Goal: Complete application form

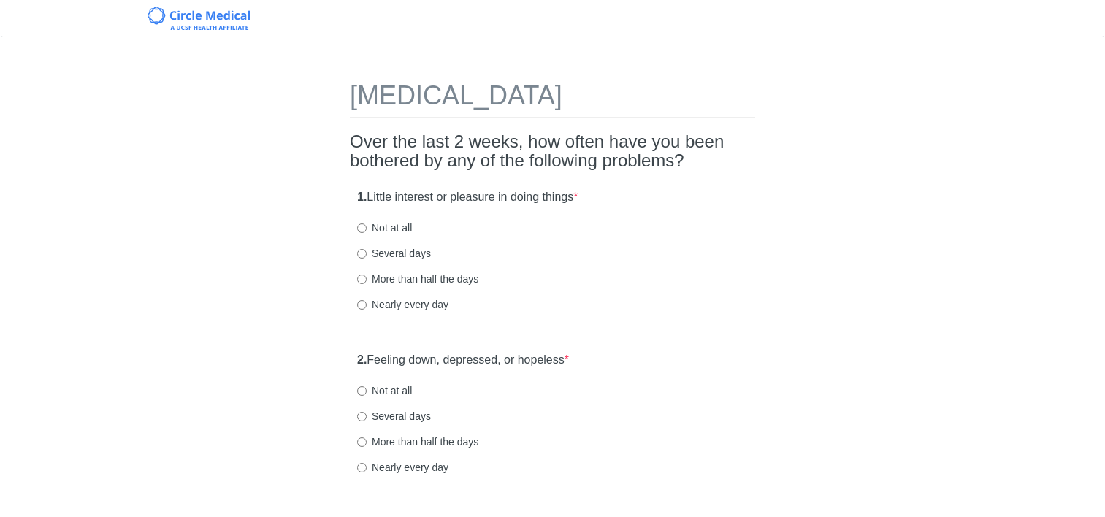
click at [364, 231] on input "Not at all" at bounding box center [361, 228] width 9 height 9
radio input "true"
click at [364, 392] on input "Not at all" at bounding box center [361, 390] width 9 height 9
radio input "true"
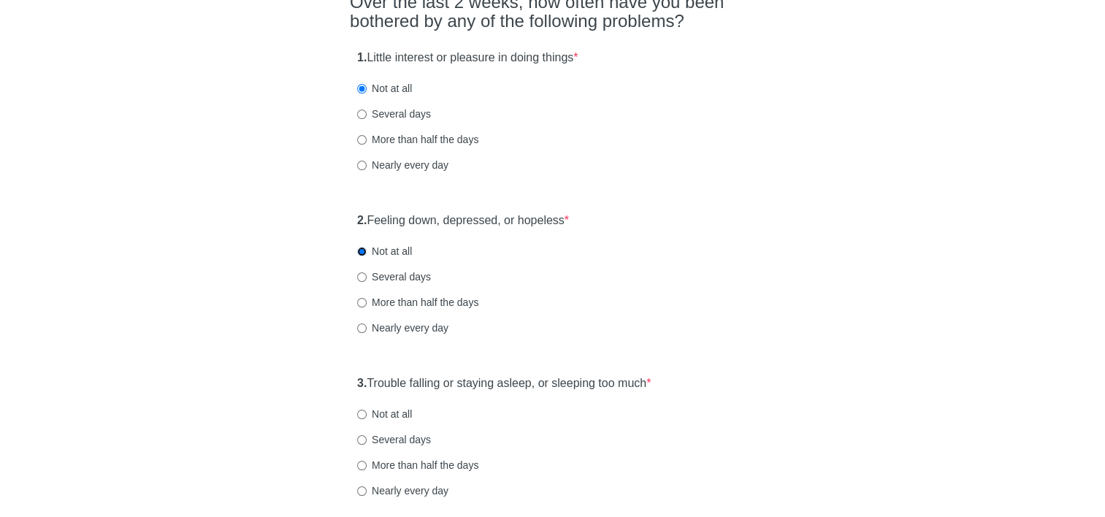
scroll to position [146, 0]
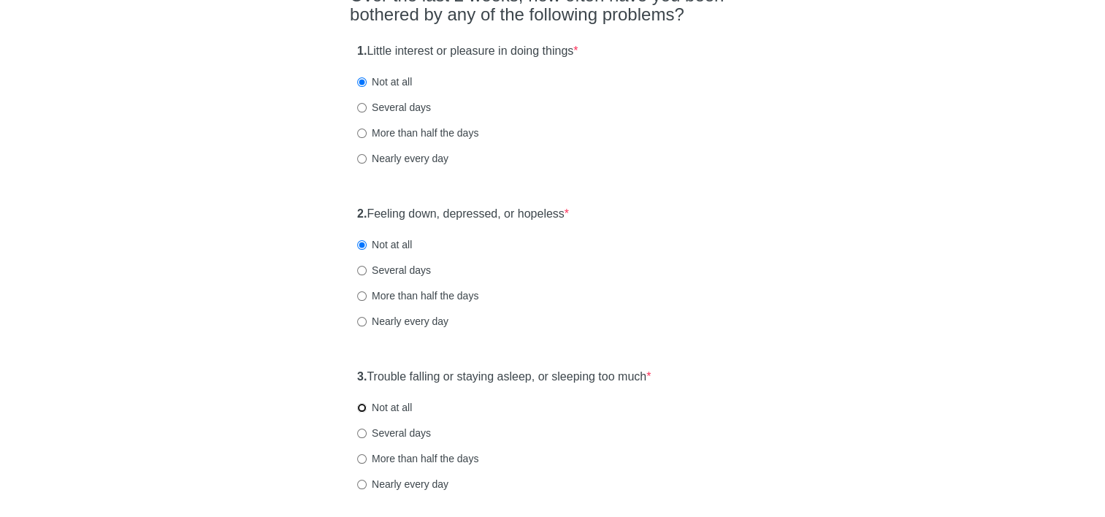
click at [365, 408] on input "Not at all" at bounding box center [361, 407] width 9 height 9
radio input "true"
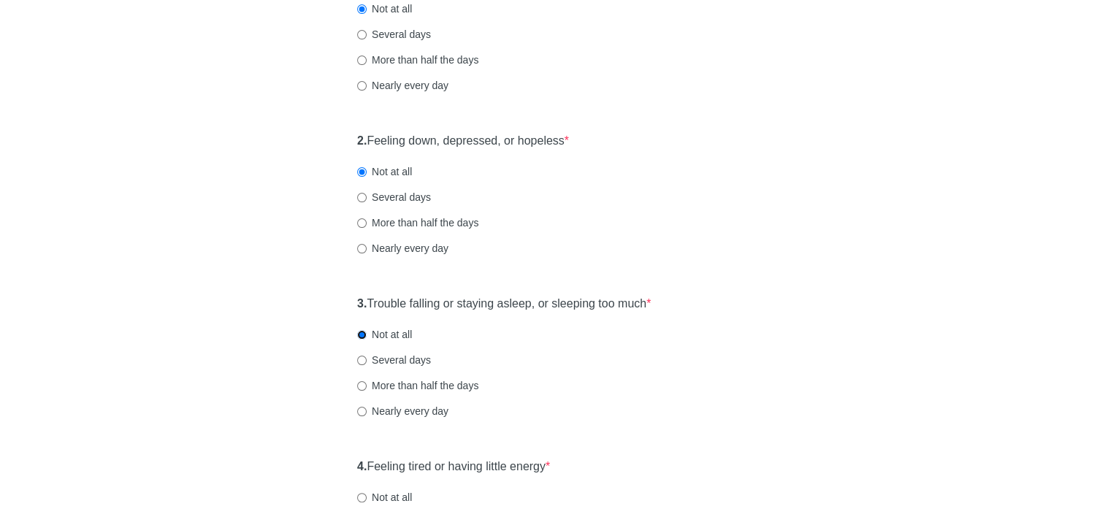
scroll to position [292, 0]
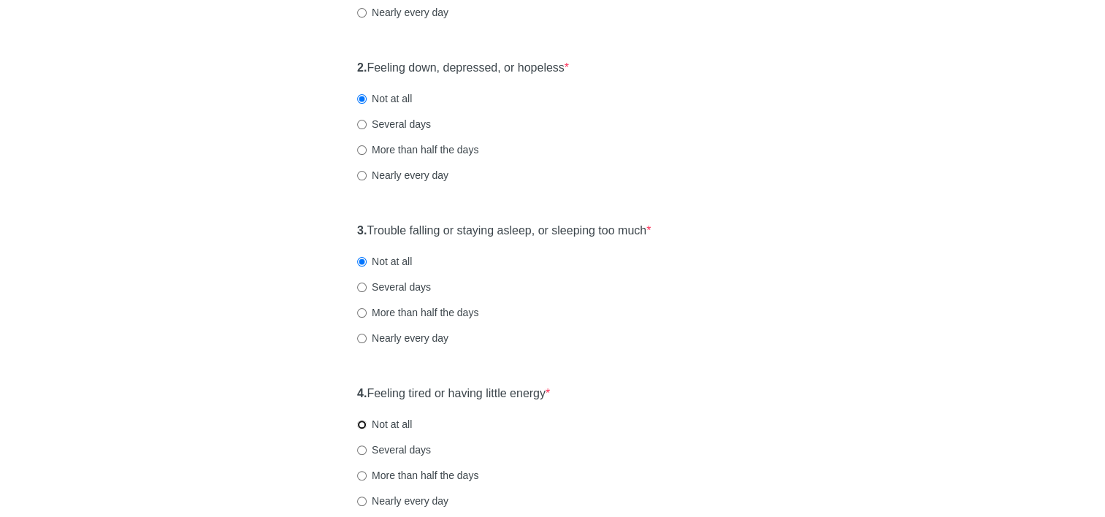
click at [365, 424] on input "Not at all" at bounding box center [361, 424] width 9 height 9
radio input "true"
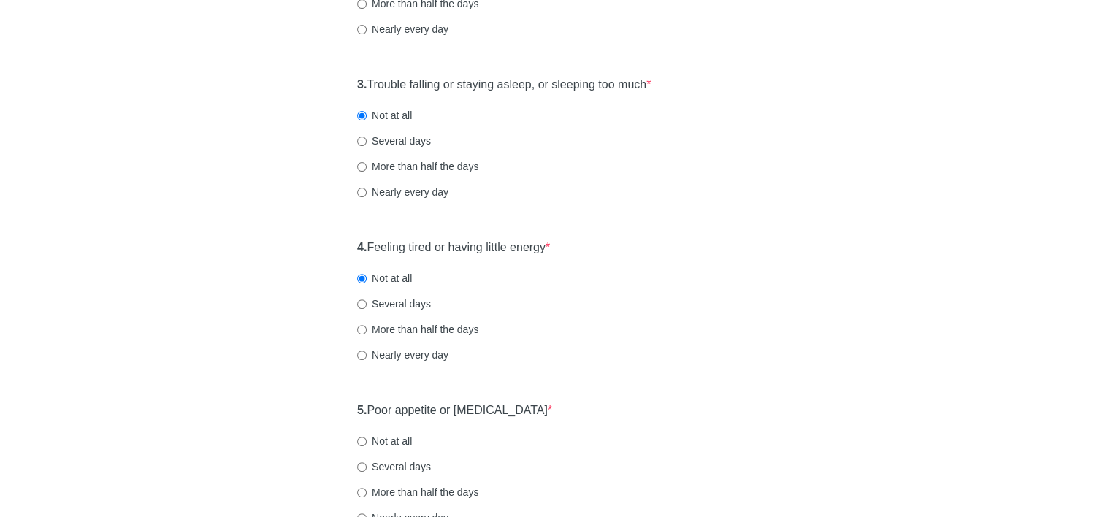
click at [360, 447] on label "Not at all" at bounding box center [384, 441] width 55 height 15
click at [360, 446] on input "Not at all" at bounding box center [361, 441] width 9 height 9
radio input "true"
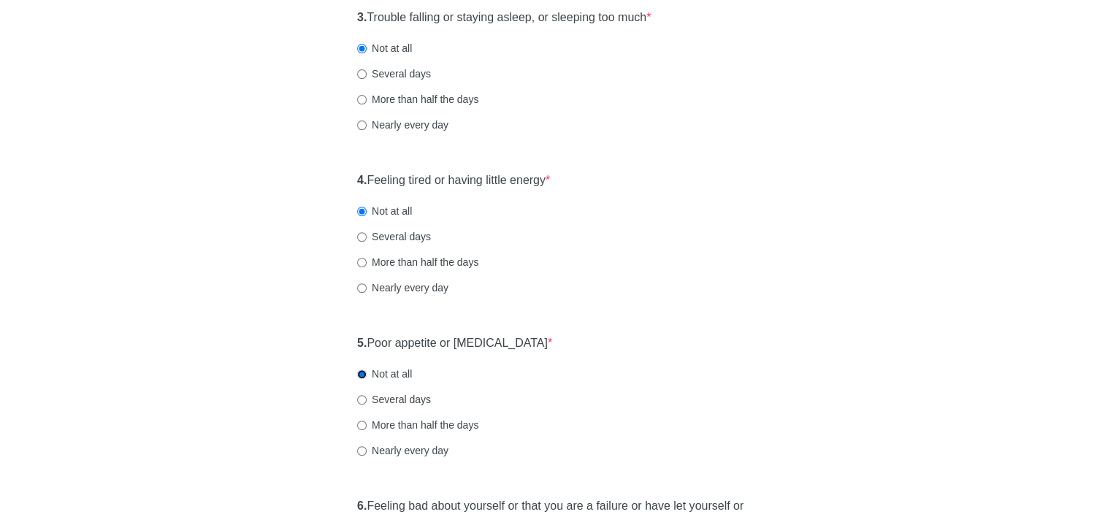
scroll to position [584, 0]
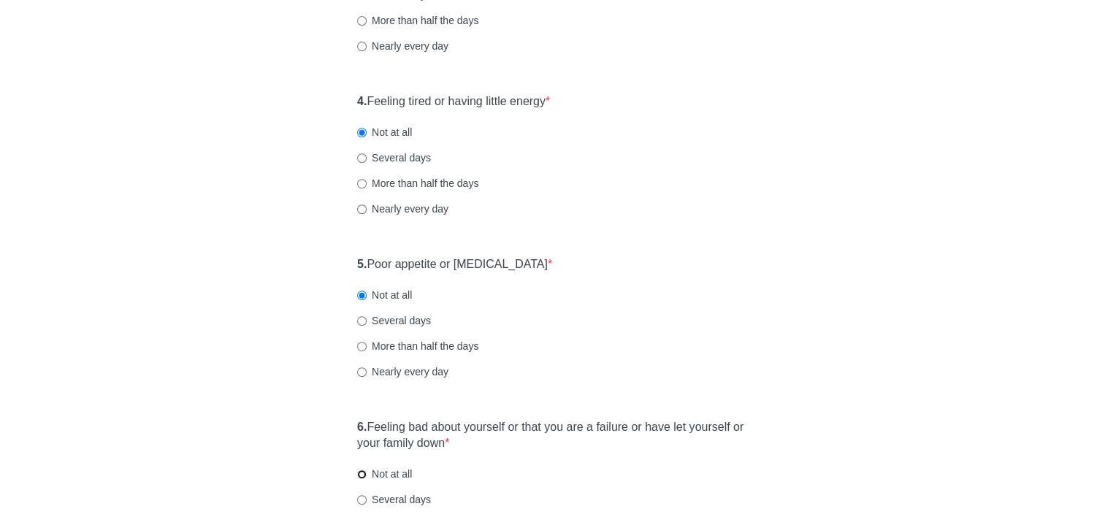
click at [359, 476] on input "Not at all" at bounding box center [361, 474] width 9 height 9
radio input "true"
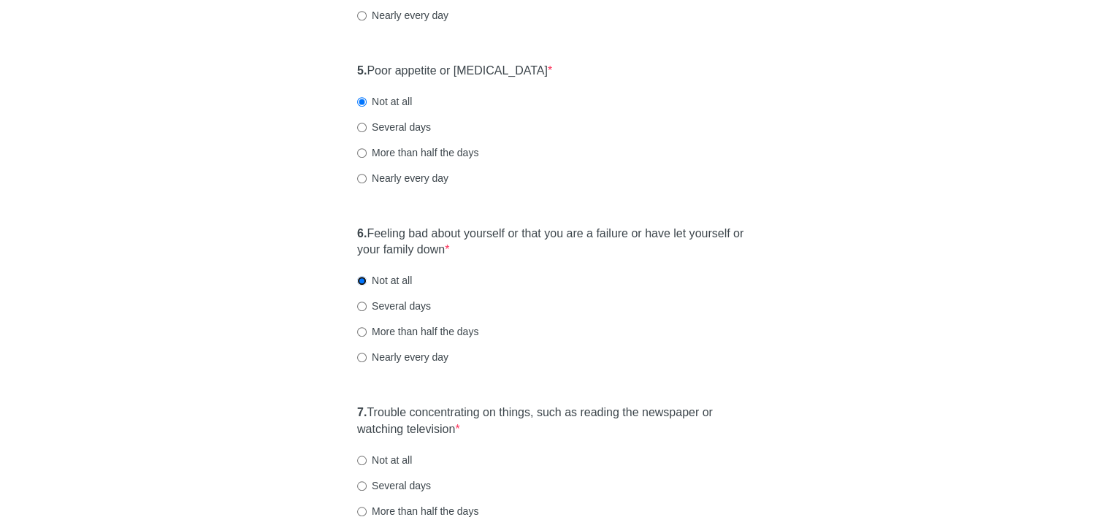
scroll to position [803, 0]
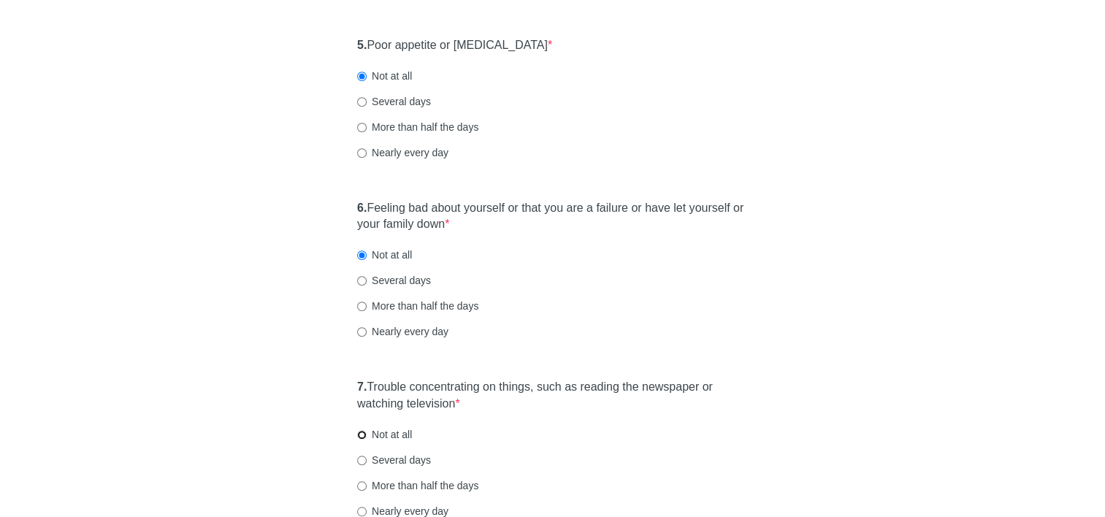
click at [362, 434] on input "Not at all" at bounding box center [361, 434] width 9 height 9
radio input "true"
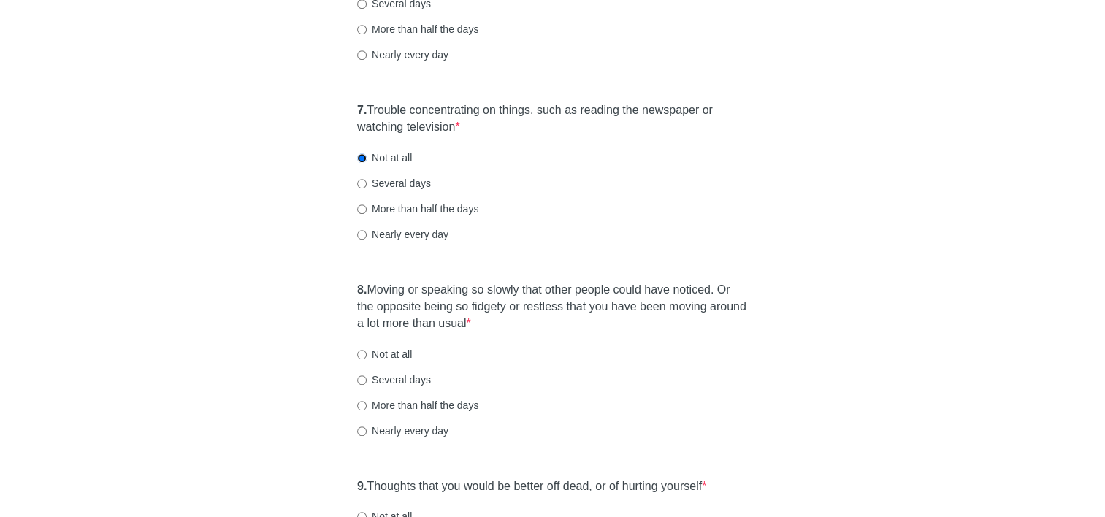
scroll to position [1096, 0]
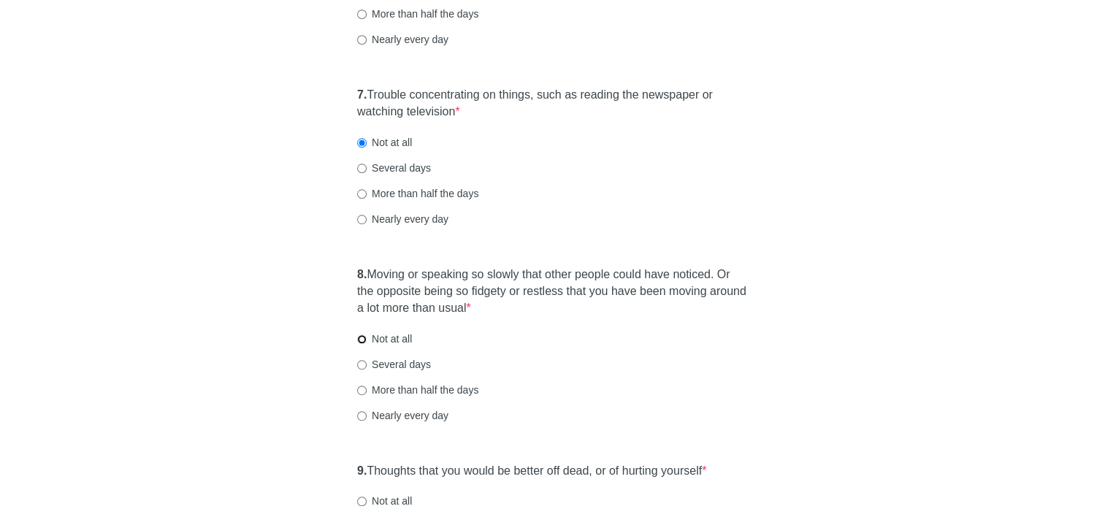
click at [360, 336] on input "Not at all" at bounding box center [361, 339] width 9 height 9
radio input "true"
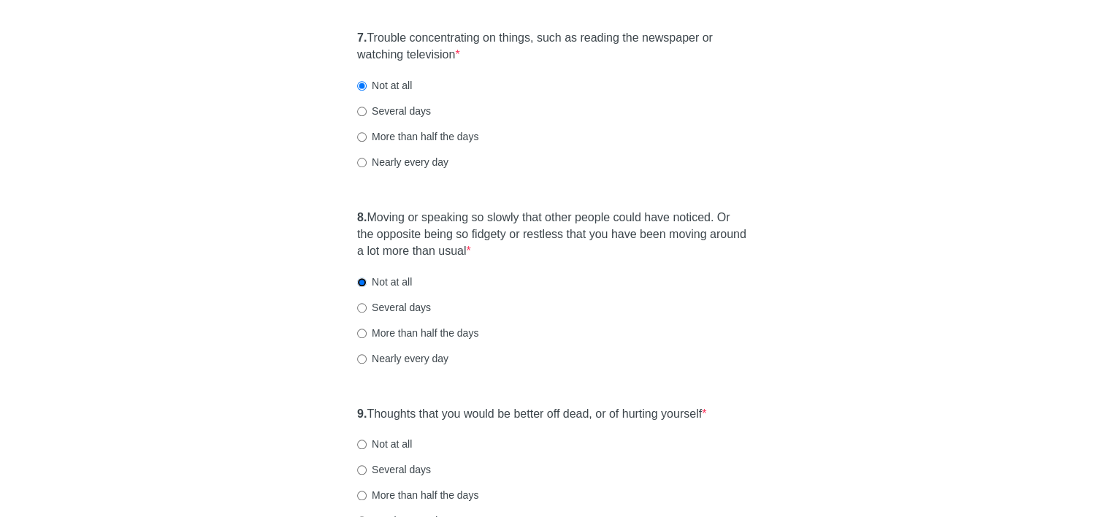
scroll to position [1169, 0]
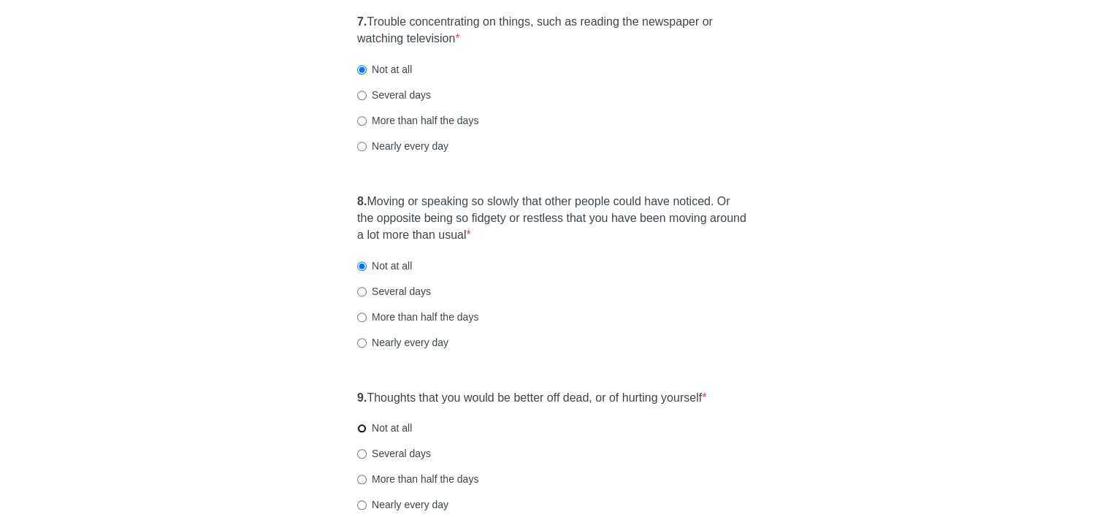
click at [362, 429] on input "Not at all" at bounding box center [361, 428] width 9 height 9
radio input "true"
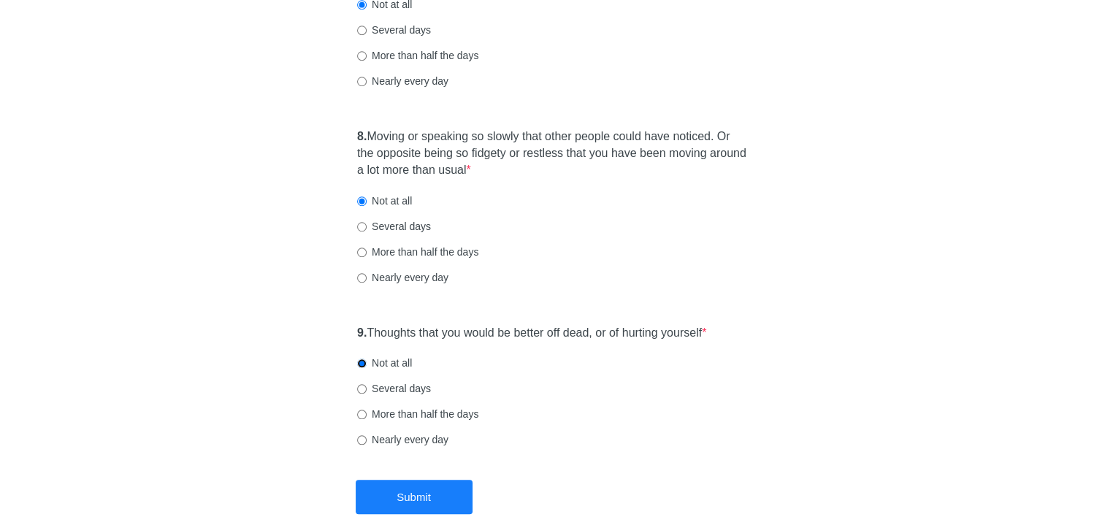
scroll to position [1318, 0]
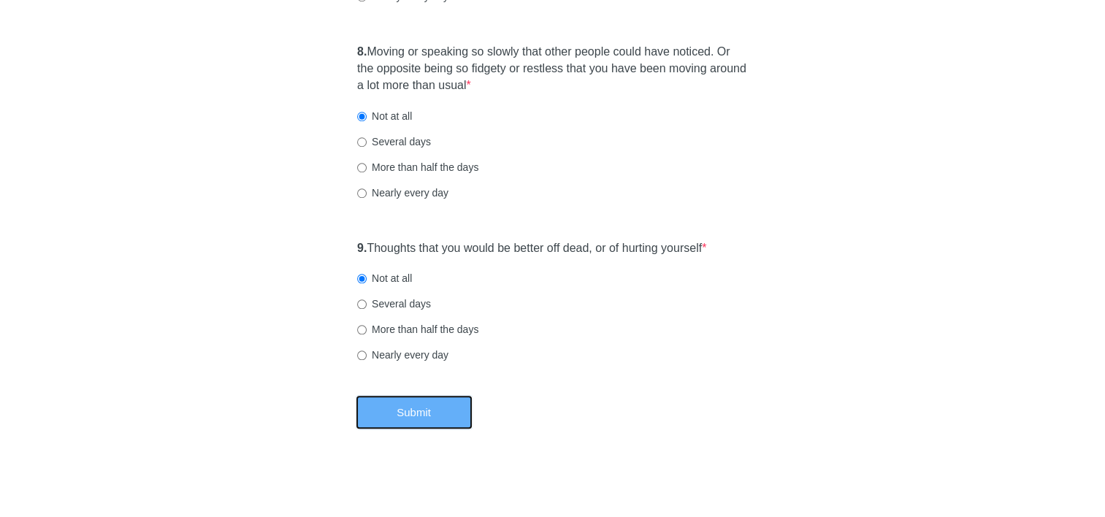
click at [405, 409] on button "Submit" at bounding box center [414, 412] width 117 height 34
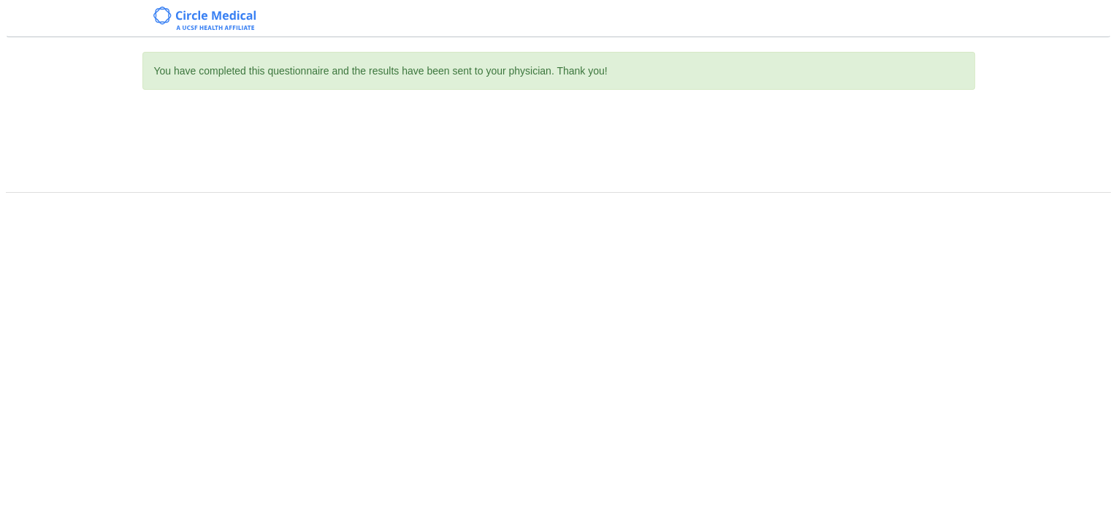
scroll to position [0, 0]
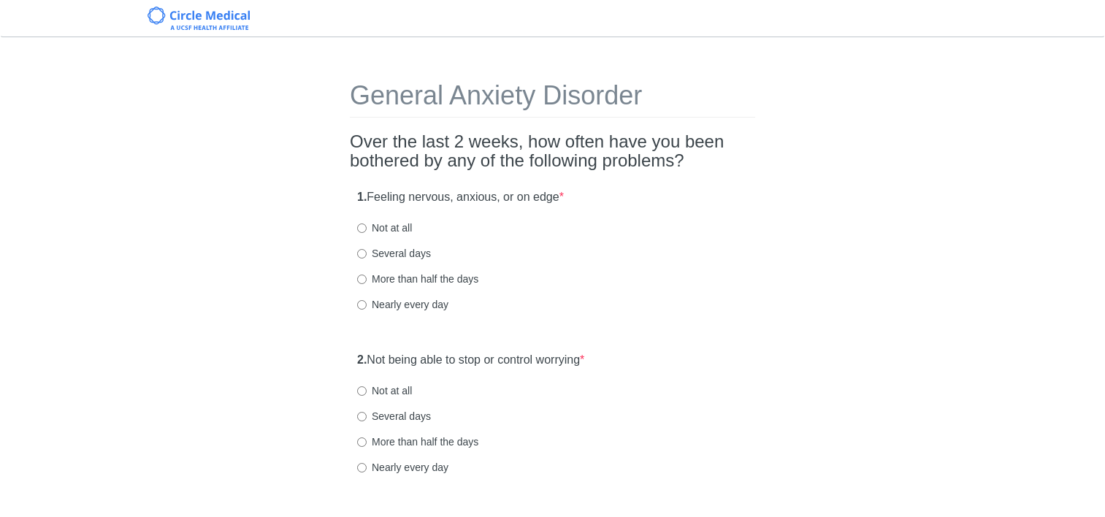
click at [357, 229] on input "Not at all" at bounding box center [361, 228] width 9 height 9
radio input "true"
click at [363, 394] on input "Not at all" at bounding box center [361, 390] width 9 height 9
radio input "true"
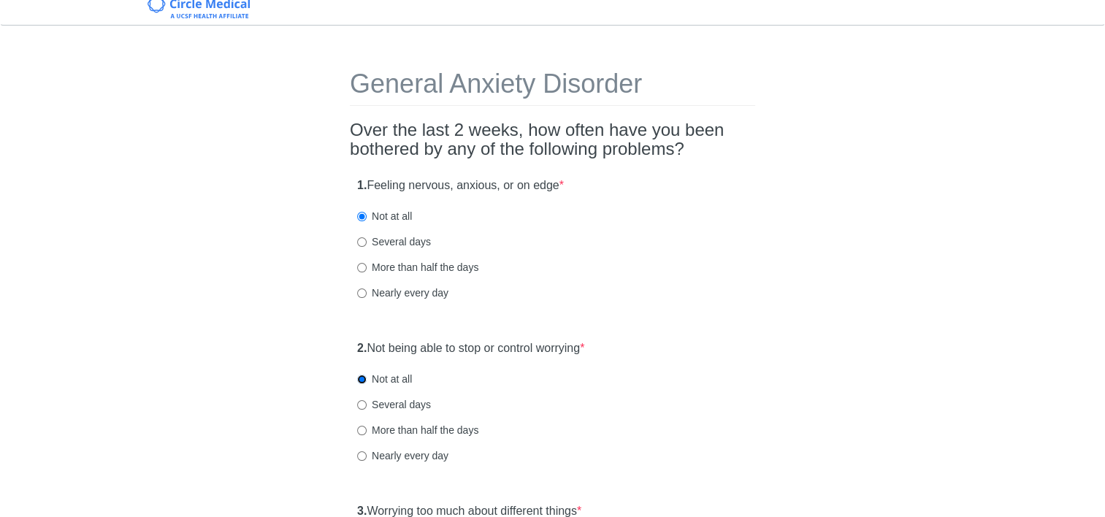
scroll to position [219, 0]
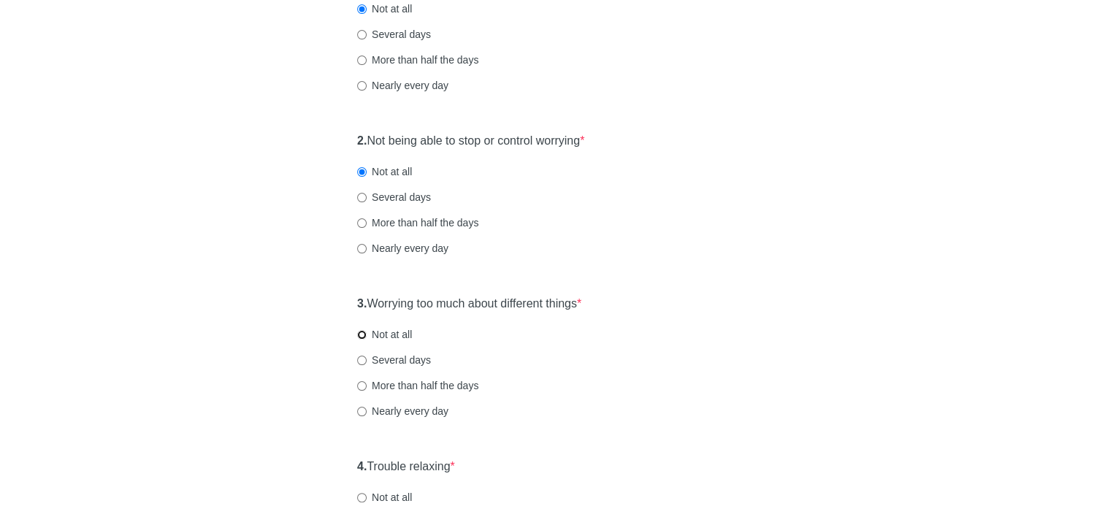
click at [363, 335] on input "Not at all" at bounding box center [361, 334] width 9 height 9
radio input "true"
click at [364, 499] on input "Not at all" at bounding box center [361, 497] width 9 height 9
radio input "true"
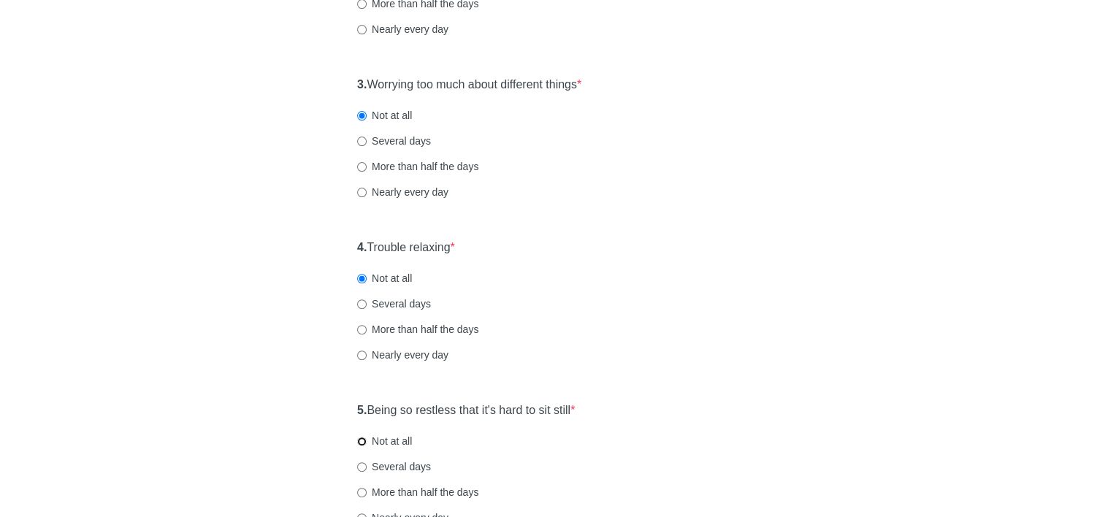
click at [364, 445] on input "Not at all" at bounding box center [361, 441] width 9 height 9
radio input "true"
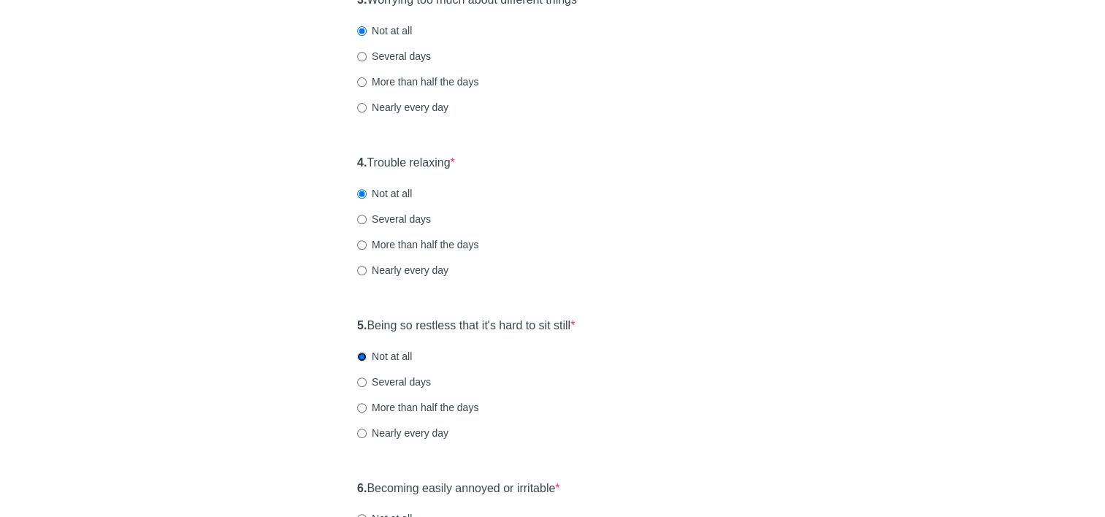
scroll to position [657, 0]
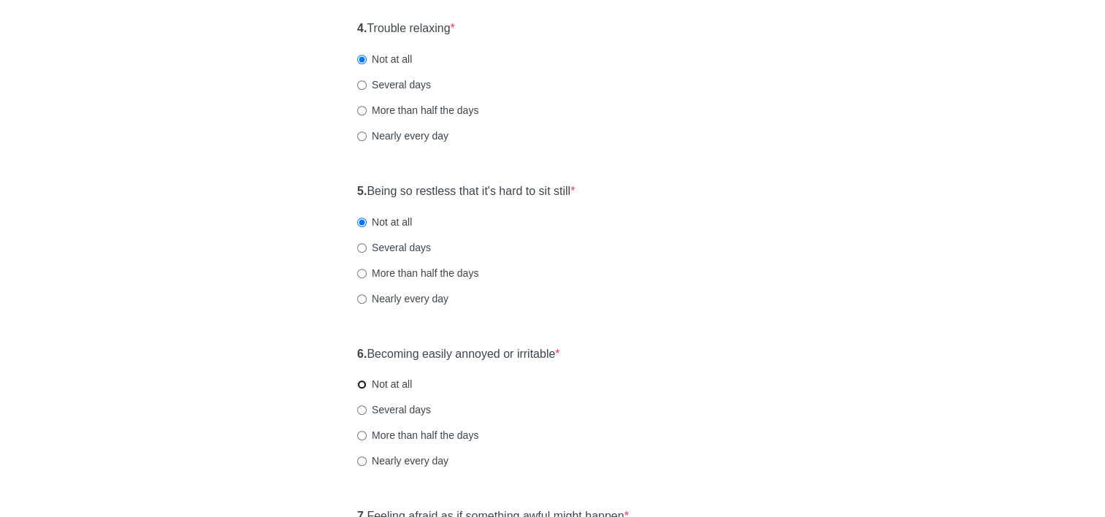
click at [362, 386] on input "Not at all" at bounding box center [361, 384] width 9 height 9
radio input "true"
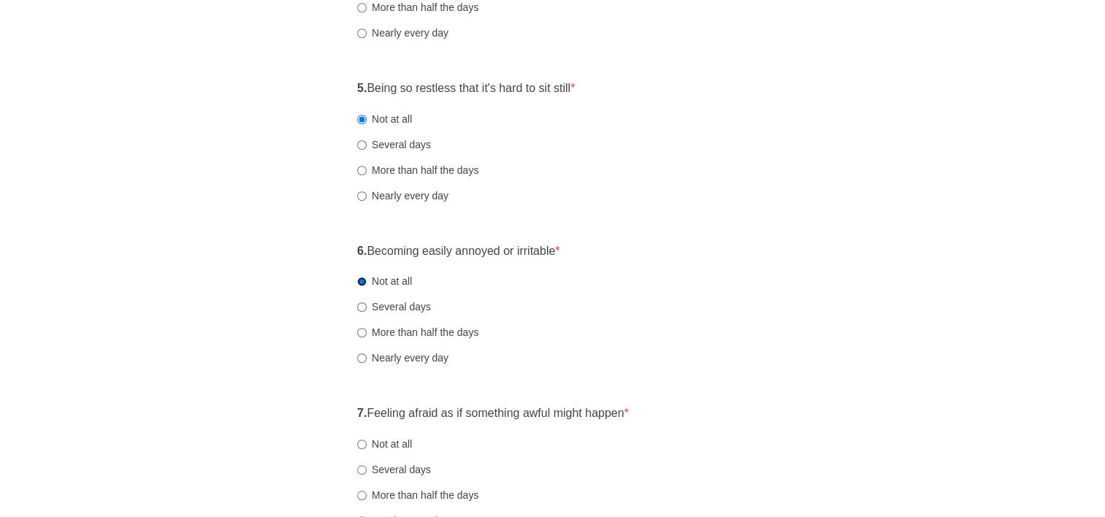
scroll to position [877, 0]
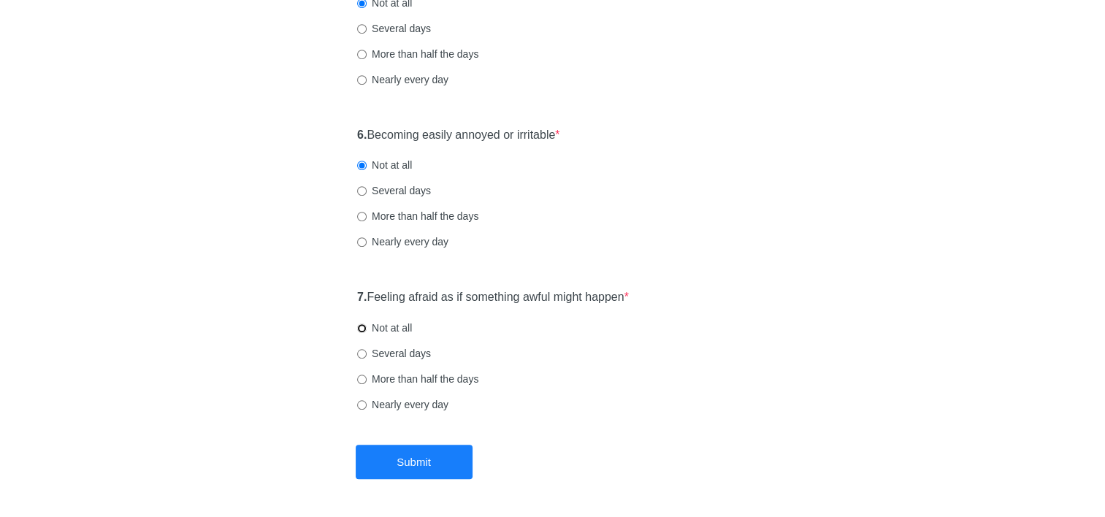
click at [362, 327] on input "Not at all" at bounding box center [361, 328] width 9 height 9
radio input "true"
click at [415, 459] on button "Submit" at bounding box center [414, 462] width 117 height 34
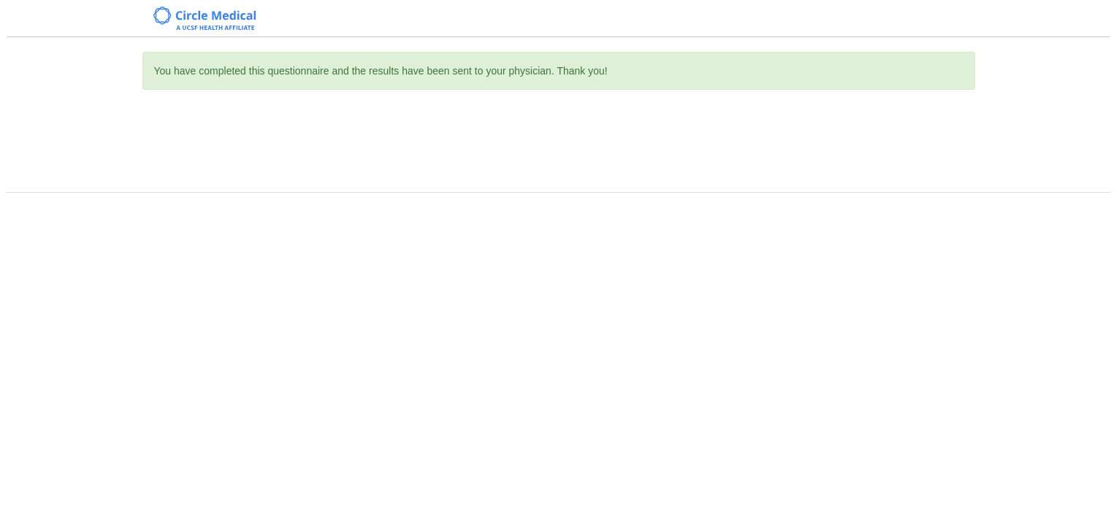
scroll to position [0, 0]
